Goal: Find specific page/section: Find specific page/section

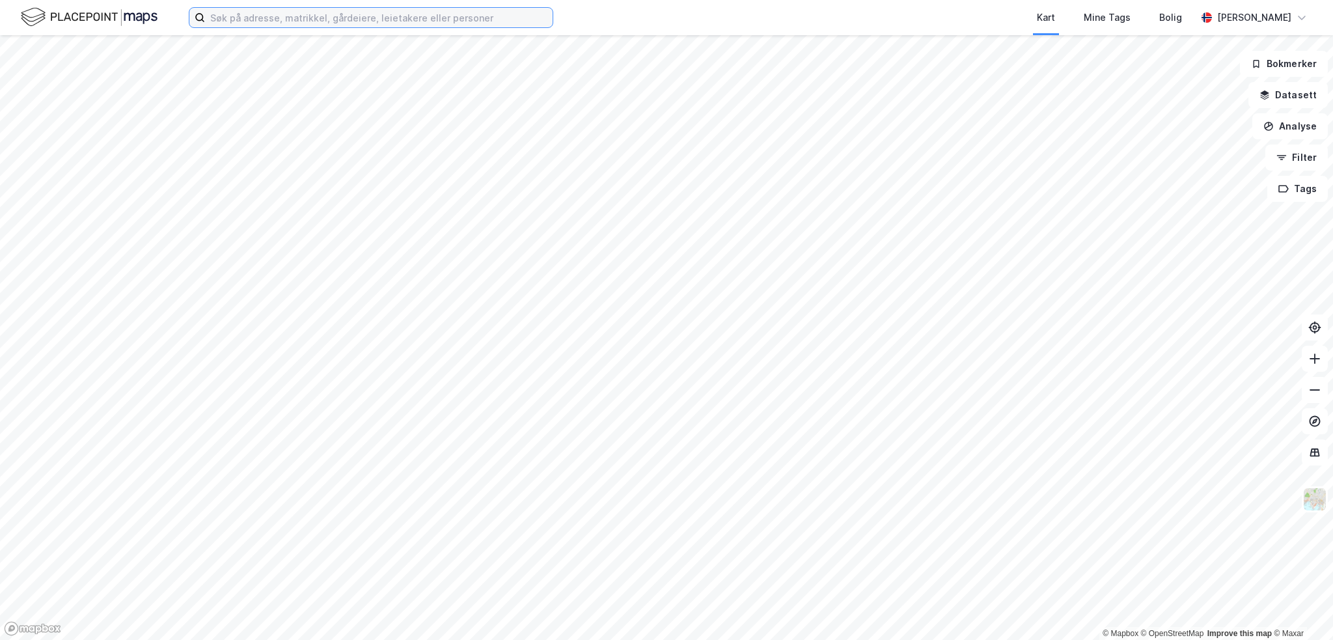
click at [253, 16] on input at bounding box center [379, 18] width 348 height 20
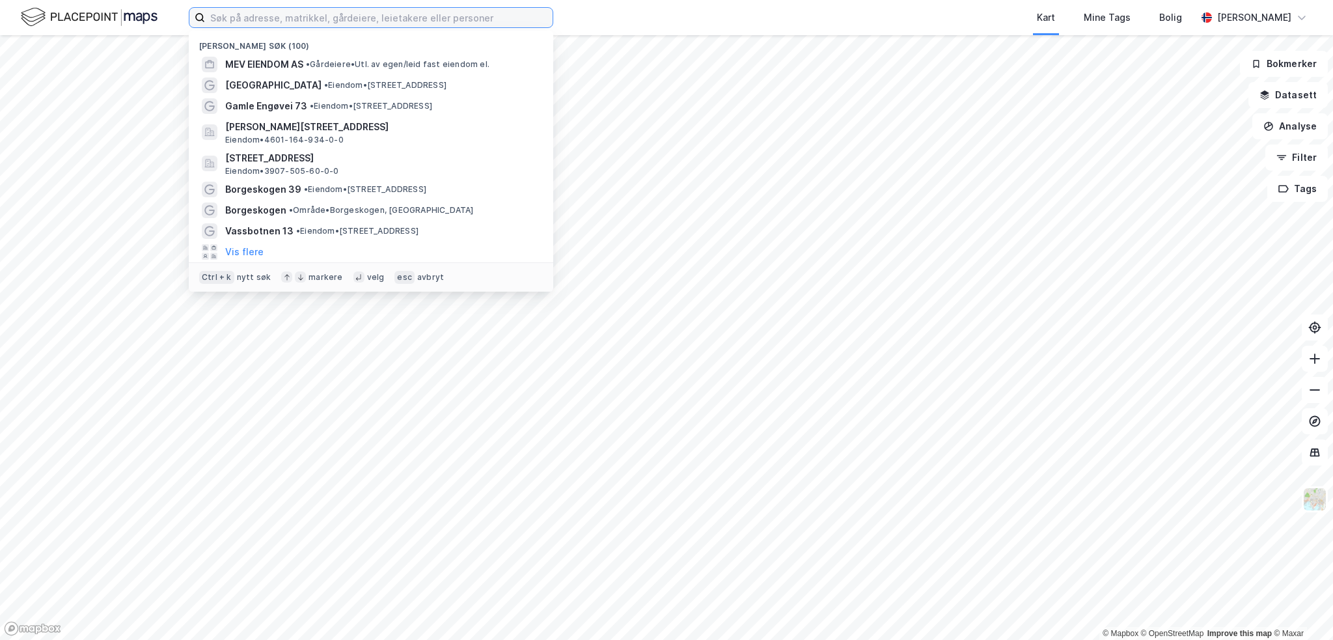
paste input "Turbin Holding AS"
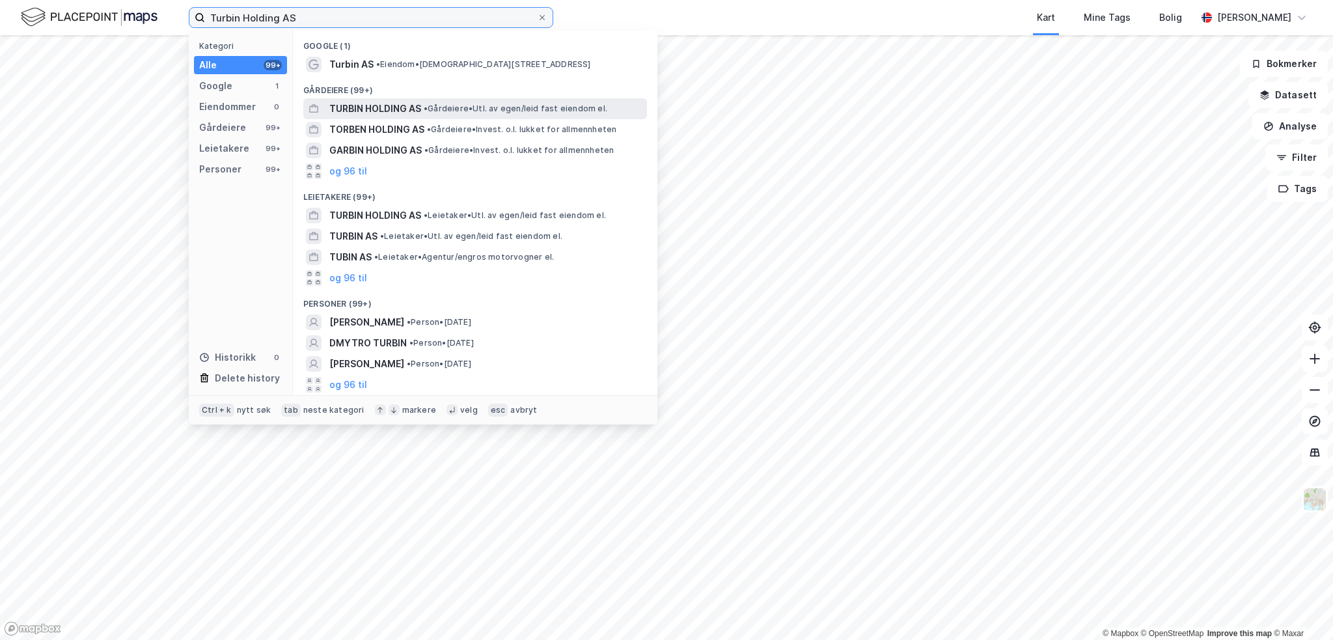
type input "Turbin Holding AS"
click at [446, 109] on span "• Gårdeiere • Utl. av egen/leid fast eiendom el." at bounding box center [516, 109] width 184 height 10
